Goal: Information Seeking & Learning: Learn about a topic

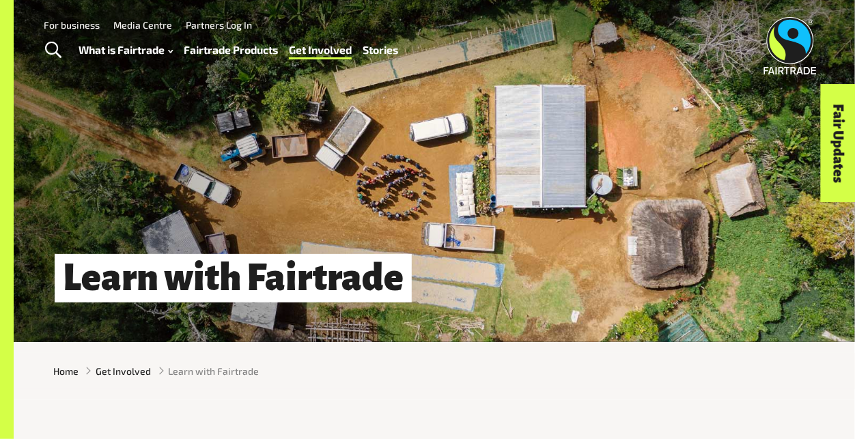
scroll to position [13, 0]
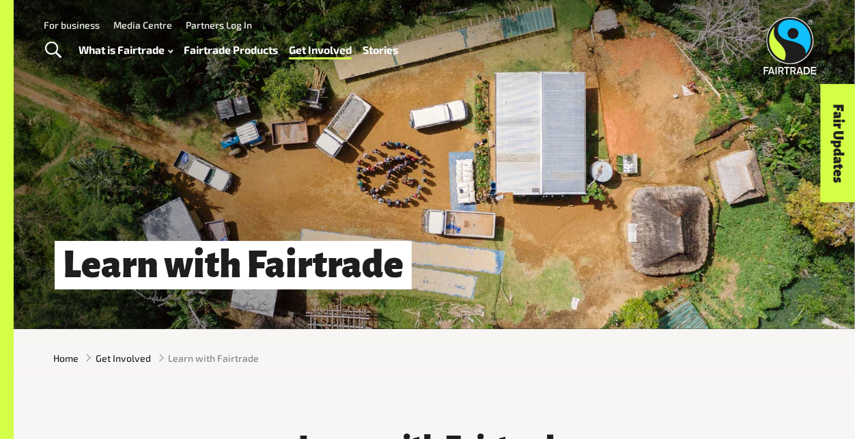
click at [373, 51] on link "Stories" at bounding box center [379, 49] width 35 height 19
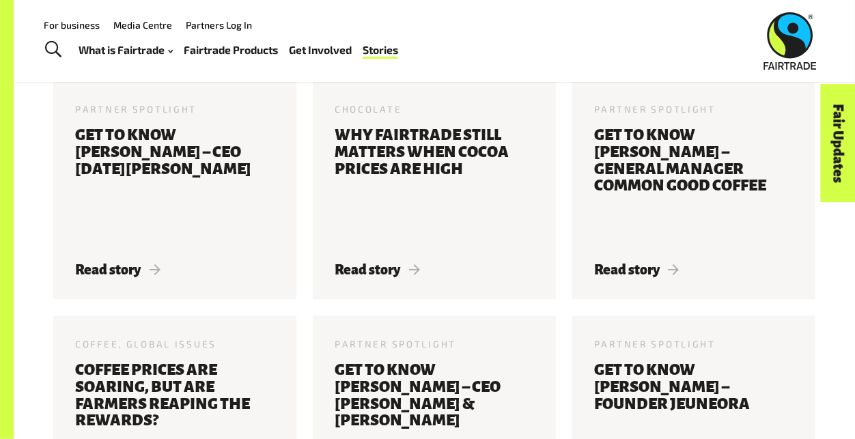
scroll to position [756, 0]
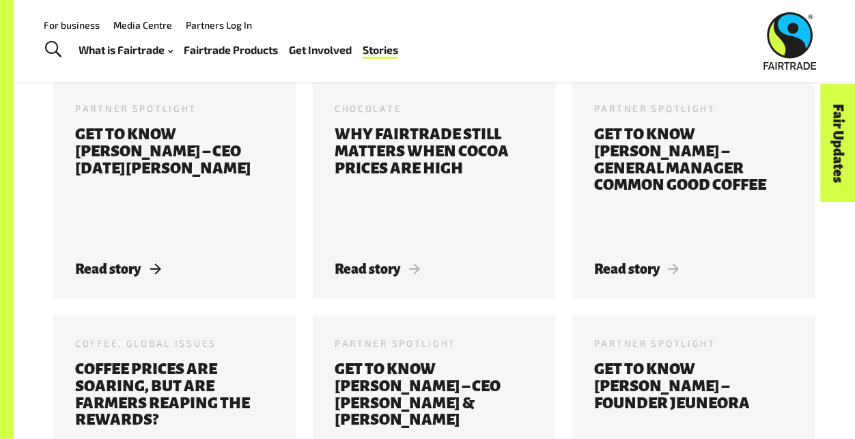
click at [261, 126] on h3 "Get to know [PERSON_NAME] – CEO [DATE][PERSON_NAME]" at bounding box center [174, 185] width 199 height 119
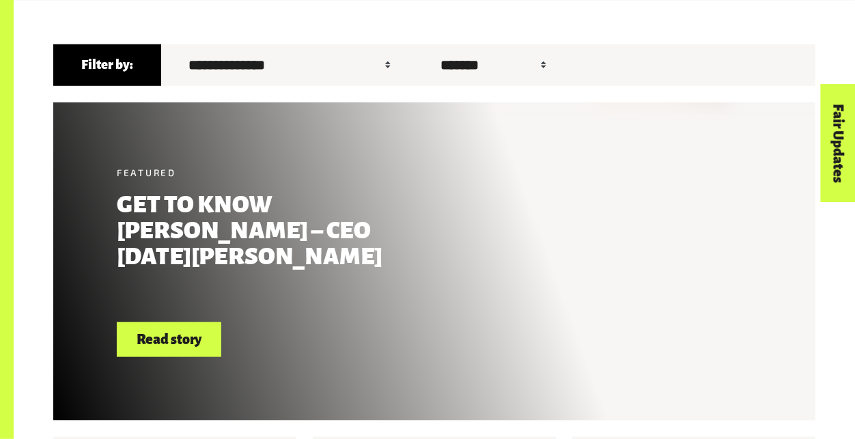
scroll to position [400, 0]
